Goal: Task Accomplishment & Management: Complete application form

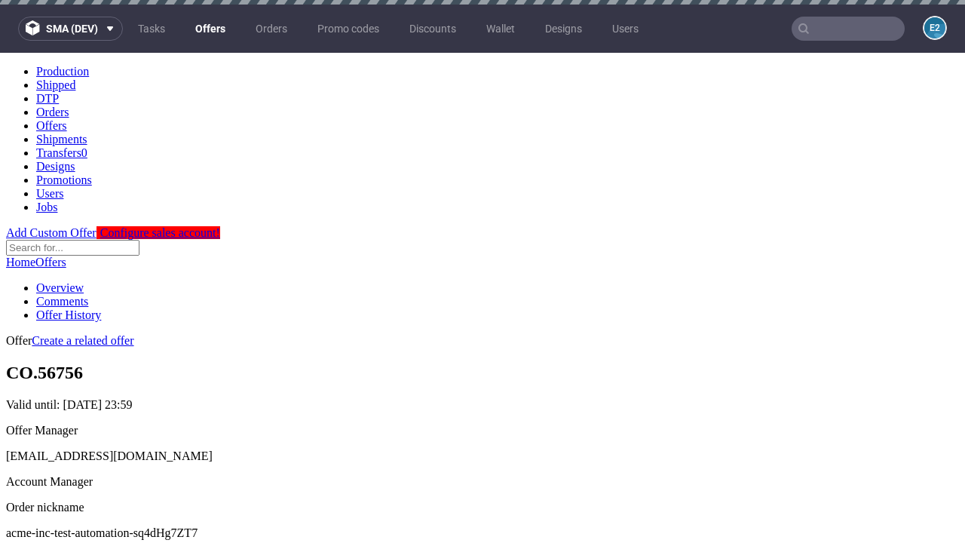
scroll to position [5, 0]
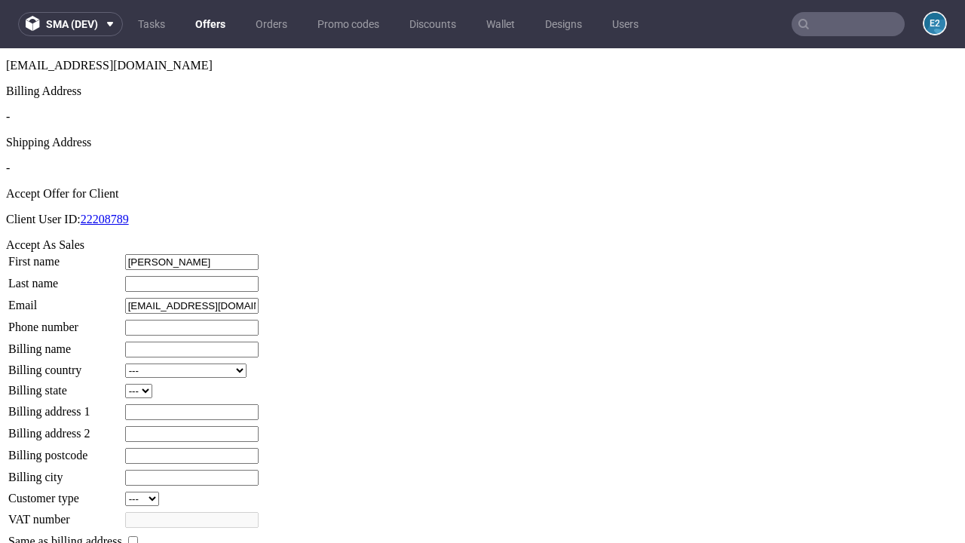
type input "Jolie"
type input "Hackett"
type input "1509813888"
type input "Jaron53"
select select "13"
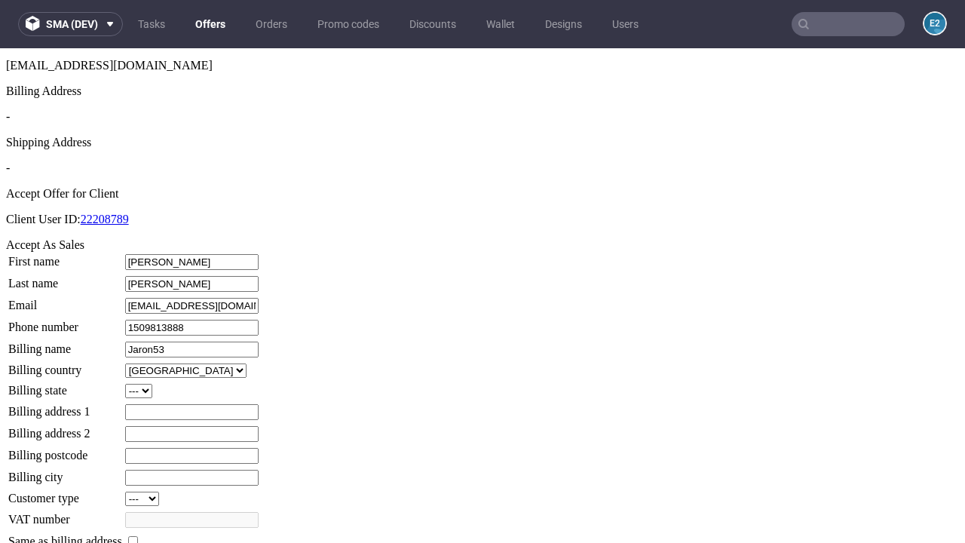
type input "Jaron53"
select select "132"
type input "38 Tanner Fold"
type input "ZI8 8EK"
type input "West Carter Common"
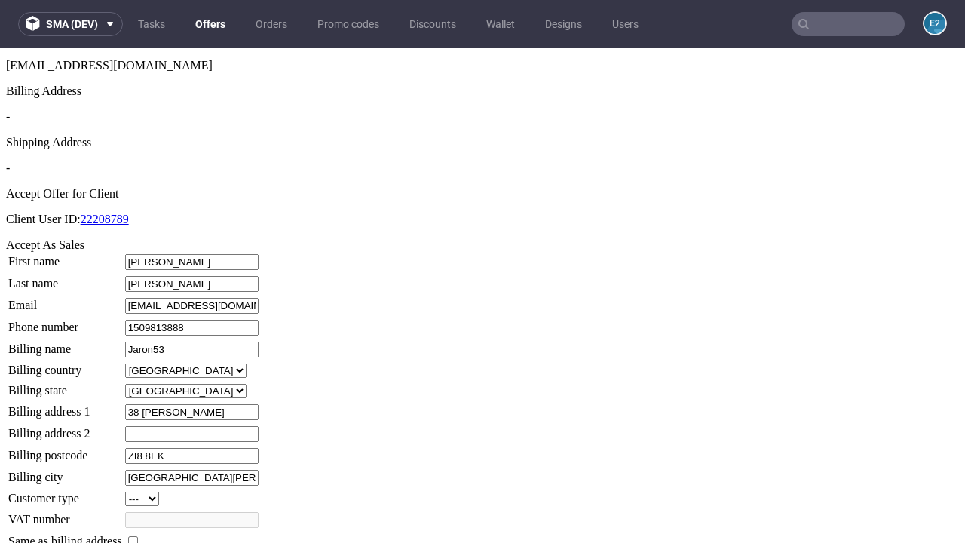
click at [138, 536] on input "checkbox" at bounding box center [133, 541] width 10 height 10
checkbox input "true"
type input "Jaron53"
select select "13"
type input "38 Tanner Fold"
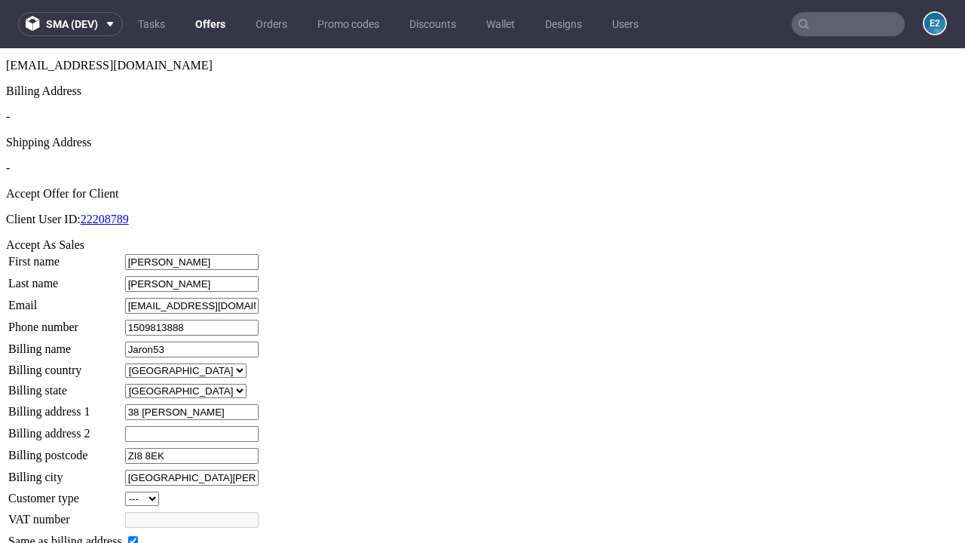
type input "ZI8 8EK"
type input "West Carter Common"
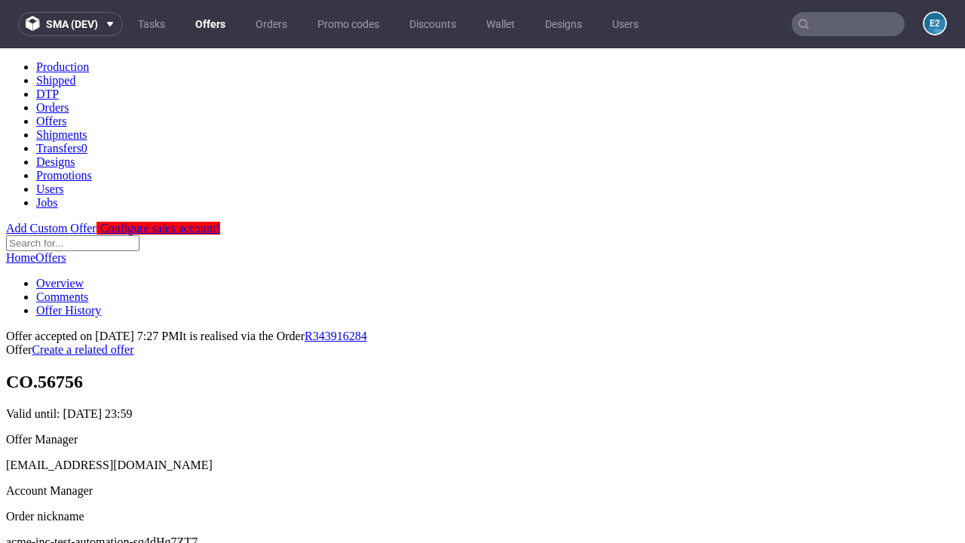
scroll to position [0, 0]
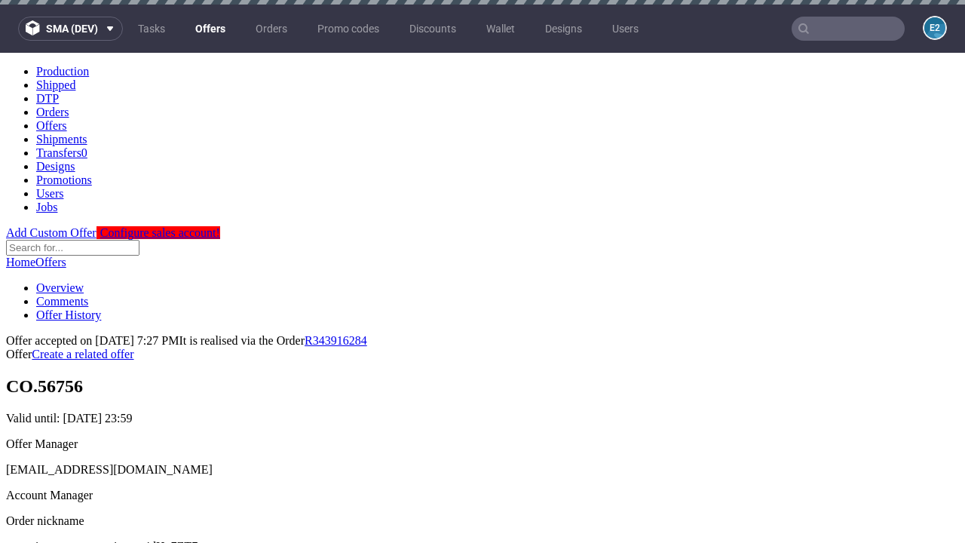
type input "[DATE]"
select select "12214305"
type input "In progress..."
